Goal: Task Accomplishment & Management: Use online tool/utility

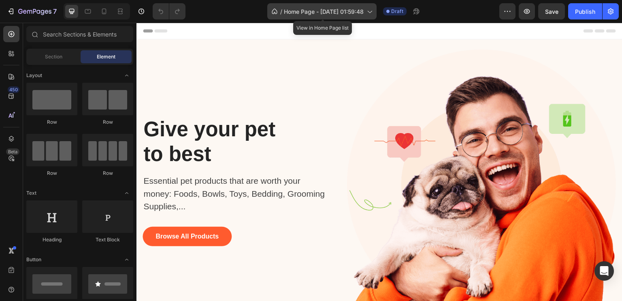
click at [368, 15] on icon at bounding box center [369, 11] width 8 height 8
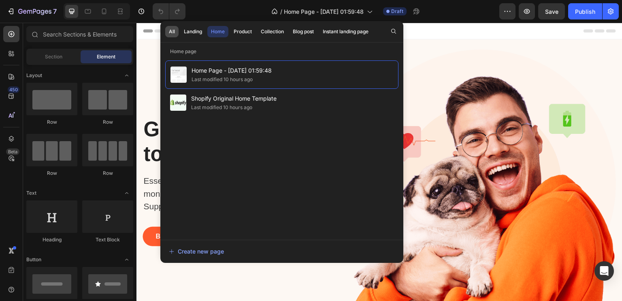
click at [175, 34] on button "All" at bounding box center [171, 31] width 13 height 11
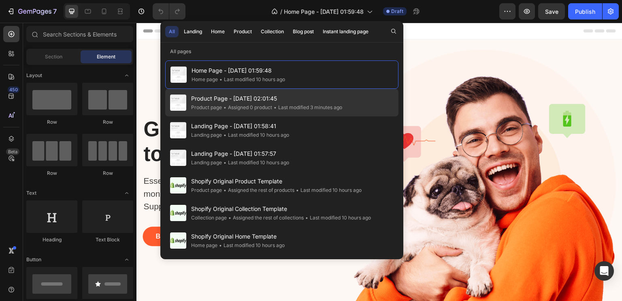
click at [304, 99] on span "Product Page - Sep 27, 02:01:45" at bounding box center [266, 99] width 151 height 10
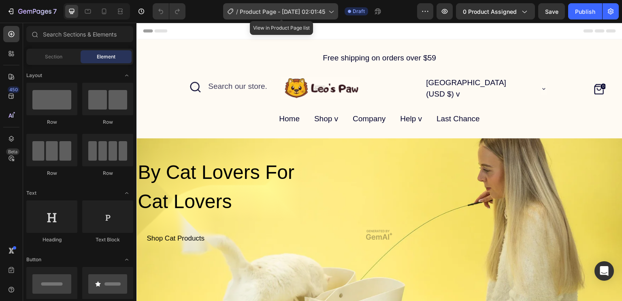
click at [322, 13] on span "Product Page - Sep 27, 02:01:45" at bounding box center [282, 11] width 85 height 9
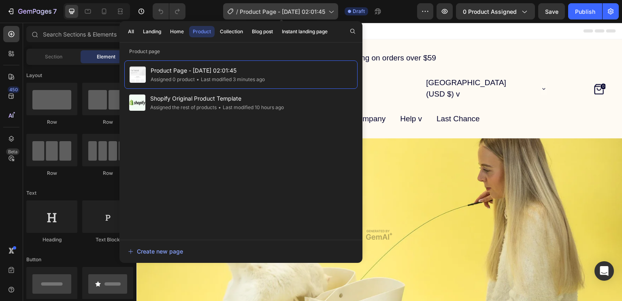
click at [322, 13] on span "Product Page - Sep 27, 02:01:45" at bounding box center [282, 11] width 85 height 9
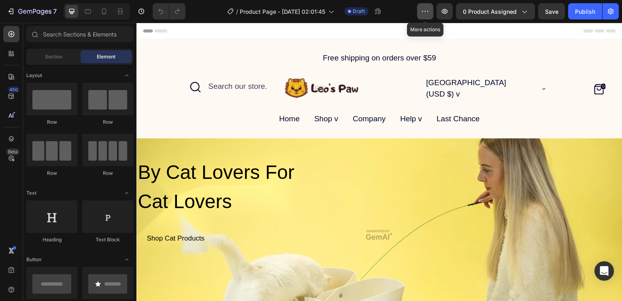
click at [423, 13] on icon "button" at bounding box center [425, 11] width 8 height 8
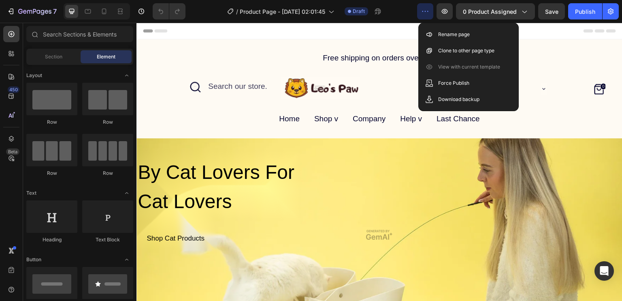
click at [423, 13] on icon "button" at bounding box center [425, 11] width 8 height 8
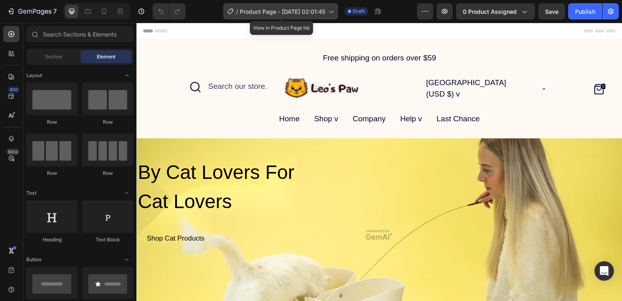
click at [335, 14] on icon at bounding box center [331, 11] width 8 height 8
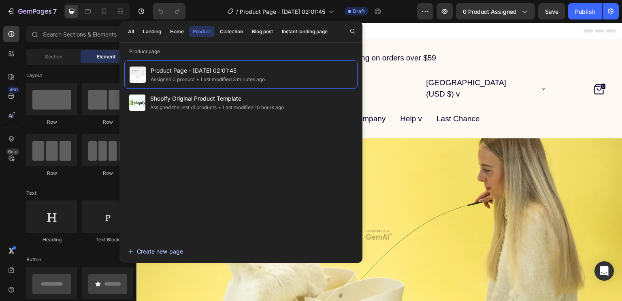
click at [153, 254] on div "Create new page" at bounding box center [155, 251] width 55 height 9
click at [279, 171] on div "Product Page - Sep 27, 02:01:45 Assigned 0 product • Last modified 3 minutes ag…" at bounding box center [240, 145] width 233 height 171
click at [469, 71] on div "Free shipping on orders over $59 Text Block Icon Search our store. Text Block A…" at bounding box center [379, 88] width 486 height 74
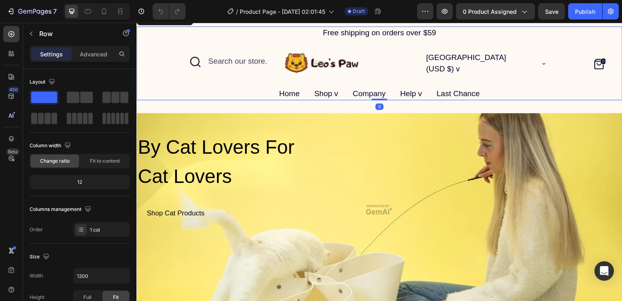
scroll to position [26, 0]
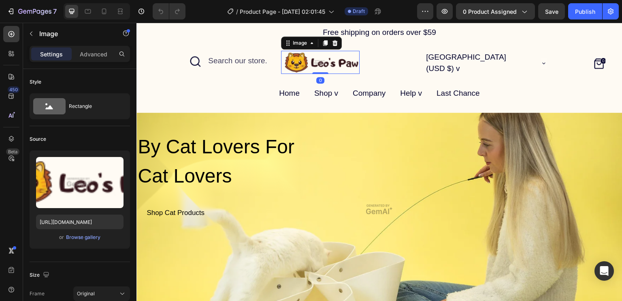
click at [311, 53] on img at bounding box center [320, 62] width 79 height 23
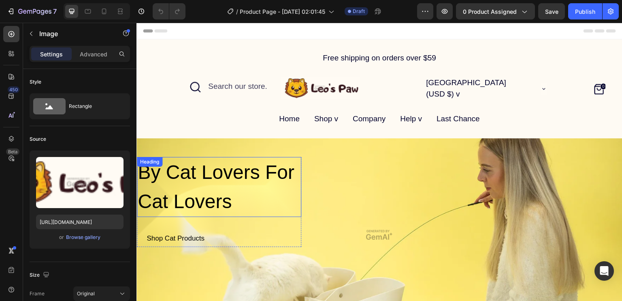
scroll to position [0, 0]
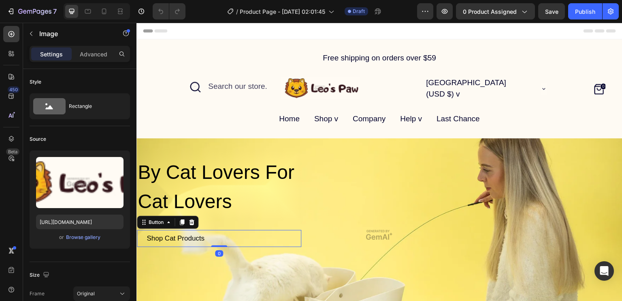
click at [199, 245] on button "Shop Cat Products" at bounding box center [175, 238] width 77 height 17
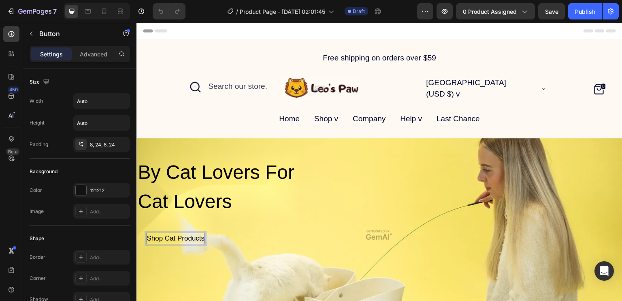
click at [198, 237] on div "Shop Cat Products" at bounding box center [176, 238] width 58 height 11
click at [145, 234] on button "Shop Cat Products" at bounding box center [175, 238] width 77 height 17
